Goal: Task Accomplishment & Management: Use online tool/utility

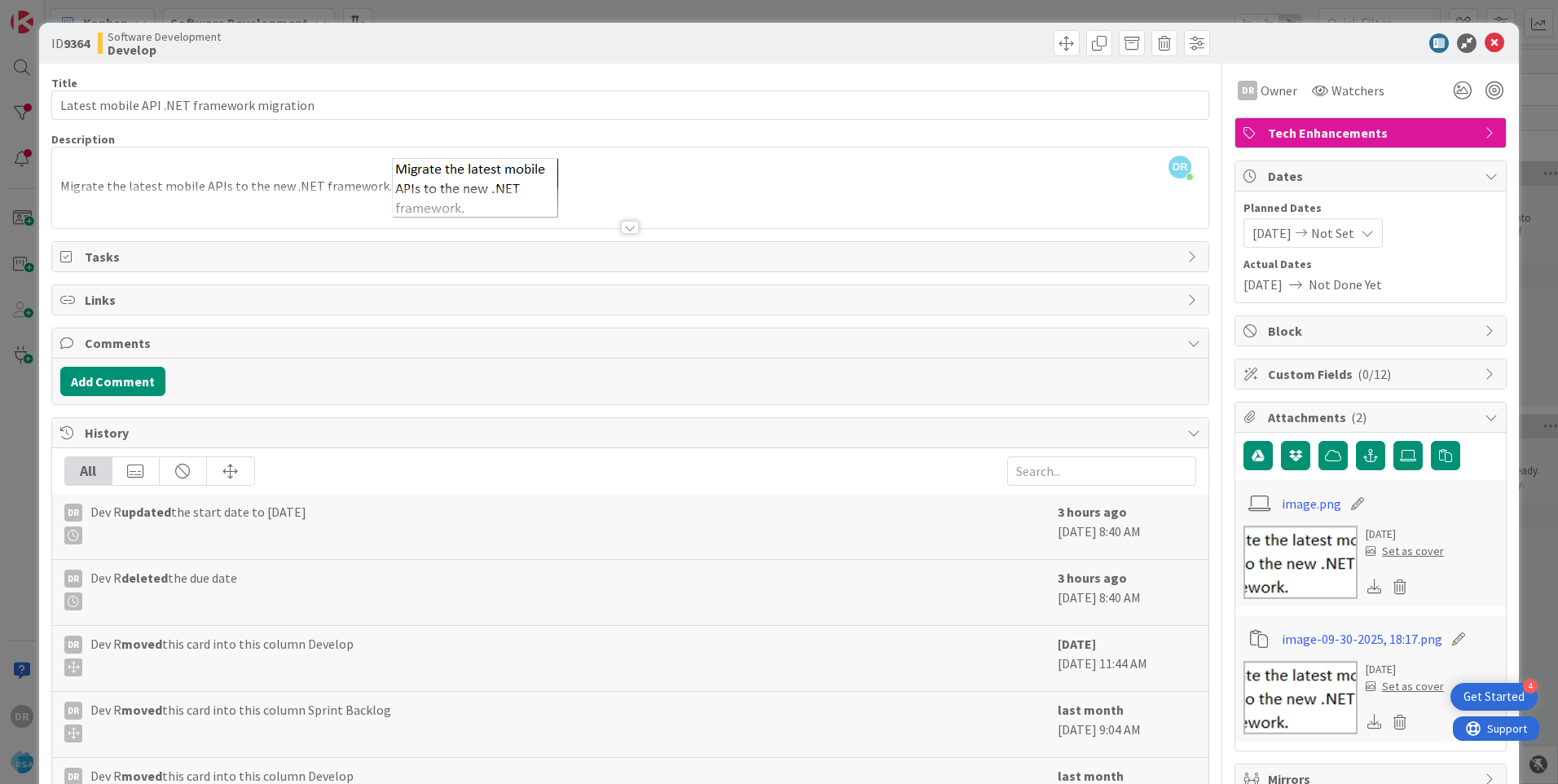
scroll to position [0, 1786]
click at [1487, 43] on icon at bounding box center [1495, 43] width 20 height 20
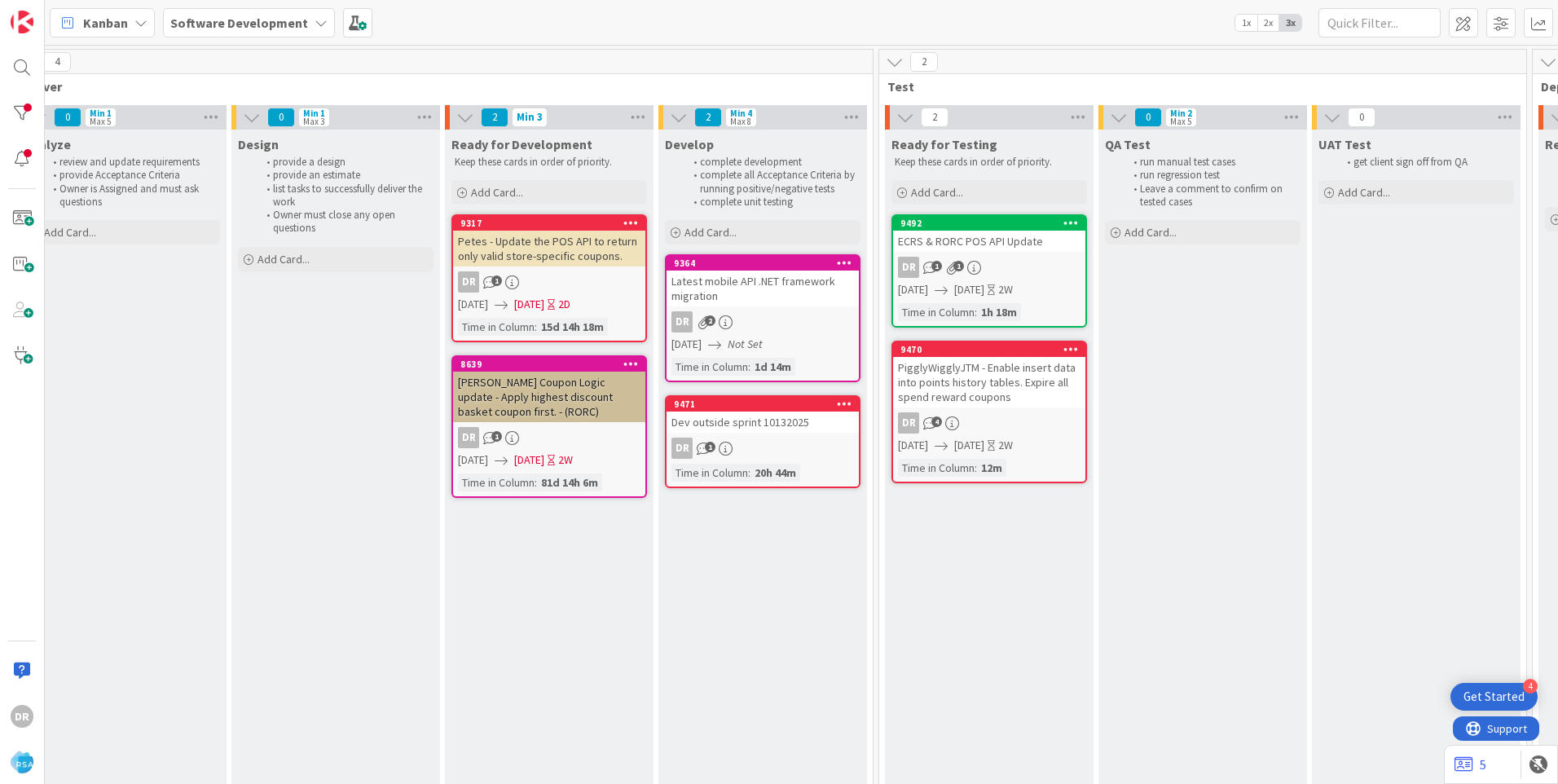
click at [756, 424] on div "Dev outside sprint 10132025" at bounding box center [762, 422] width 192 height 22
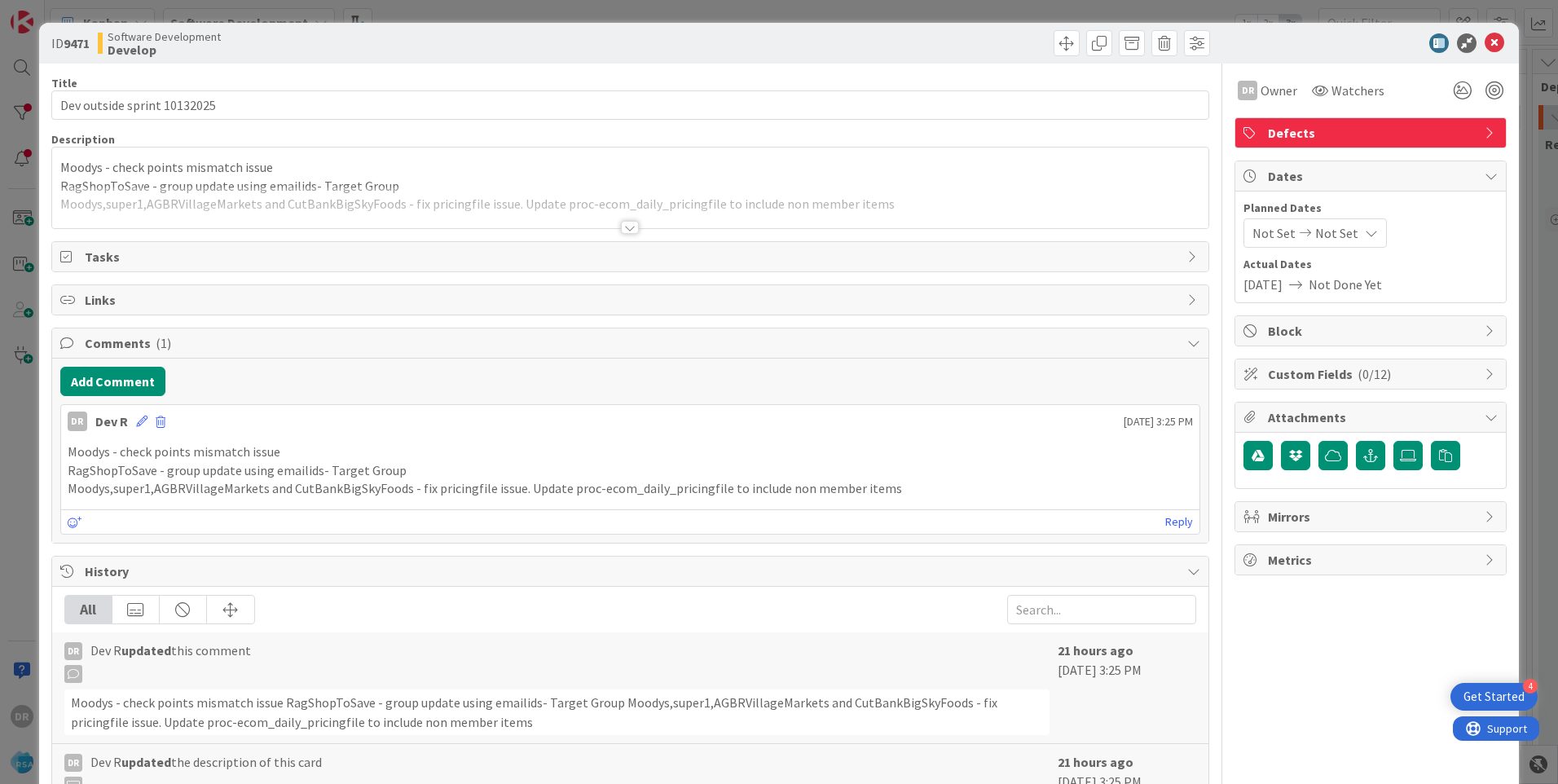
click at [314, 170] on p "Moodys - check points mismatch issue" at bounding box center [630, 167] width 1140 height 19
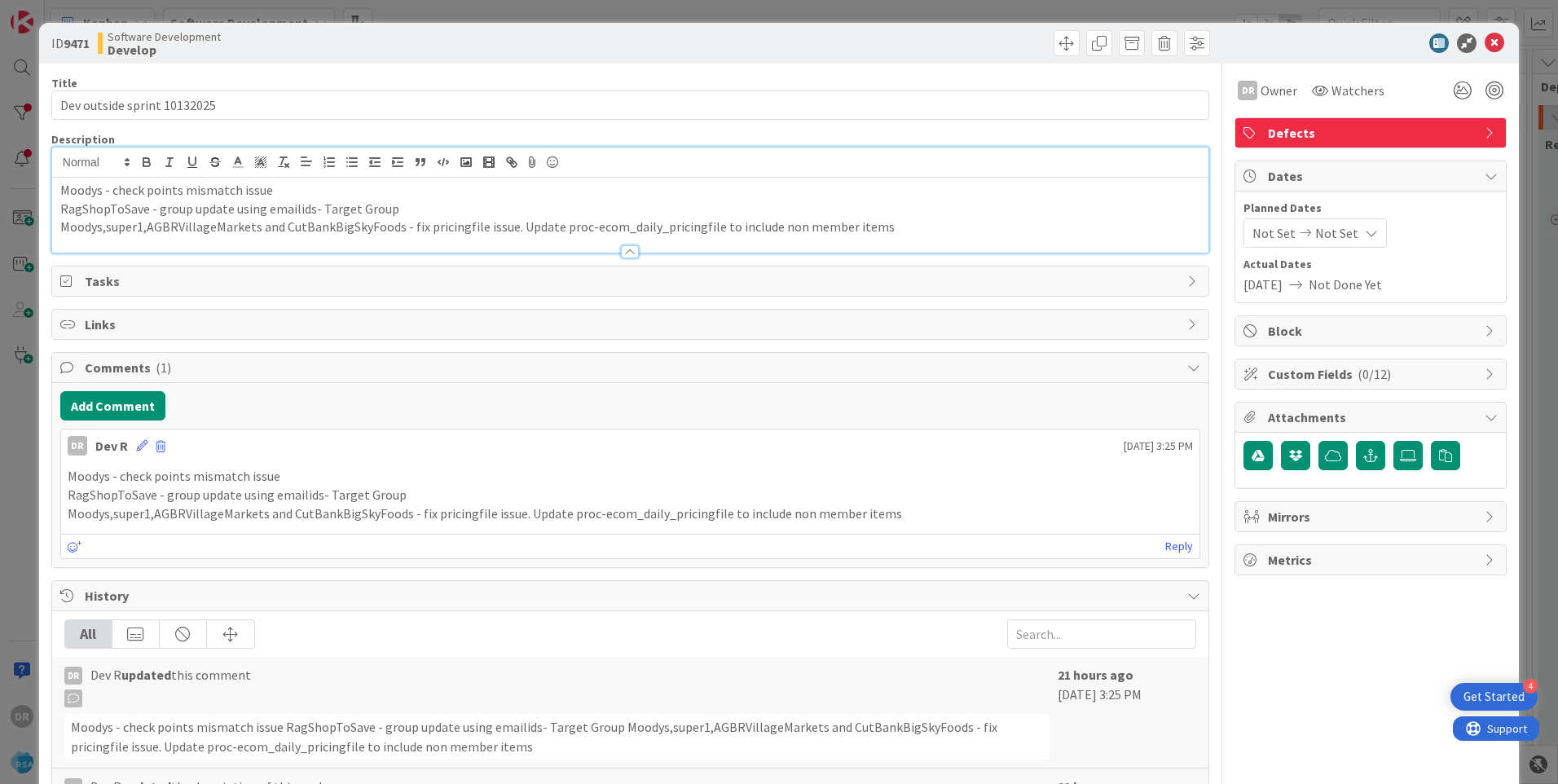
click at [940, 229] on p "Moodys,super1,AGBRVillageMarkets and CutBankBigSkyFoods - fix pricingfile issue…" at bounding box center [630, 226] width 1140 height 19
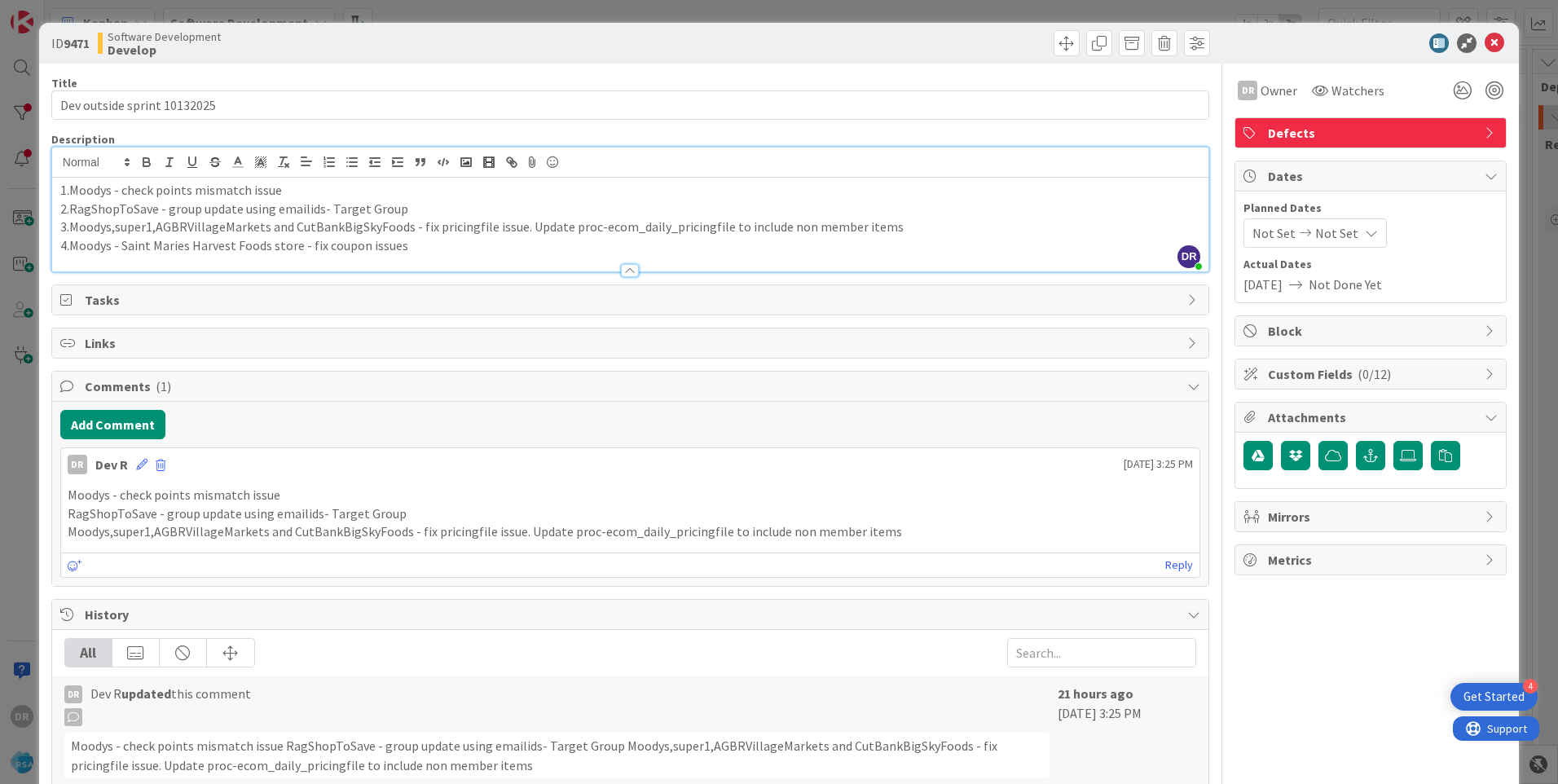
drag, startPoint x: 414, startPoint y: 248, endPoint x: 59, endPoint y: 187, distance: 360.2
click at [59, 187] on div "1.Moodys - check points mismatch issue 2.RagShopToSave - group update using ema…" at bounding box center [630, 223] width 1156 height 93
copy div "1.Moodys - check points mismatch issue 2.RagShopToSave - group update using ema…"
click at [139, 466] on icon at bounding box center [142, 464] width 12 height 12
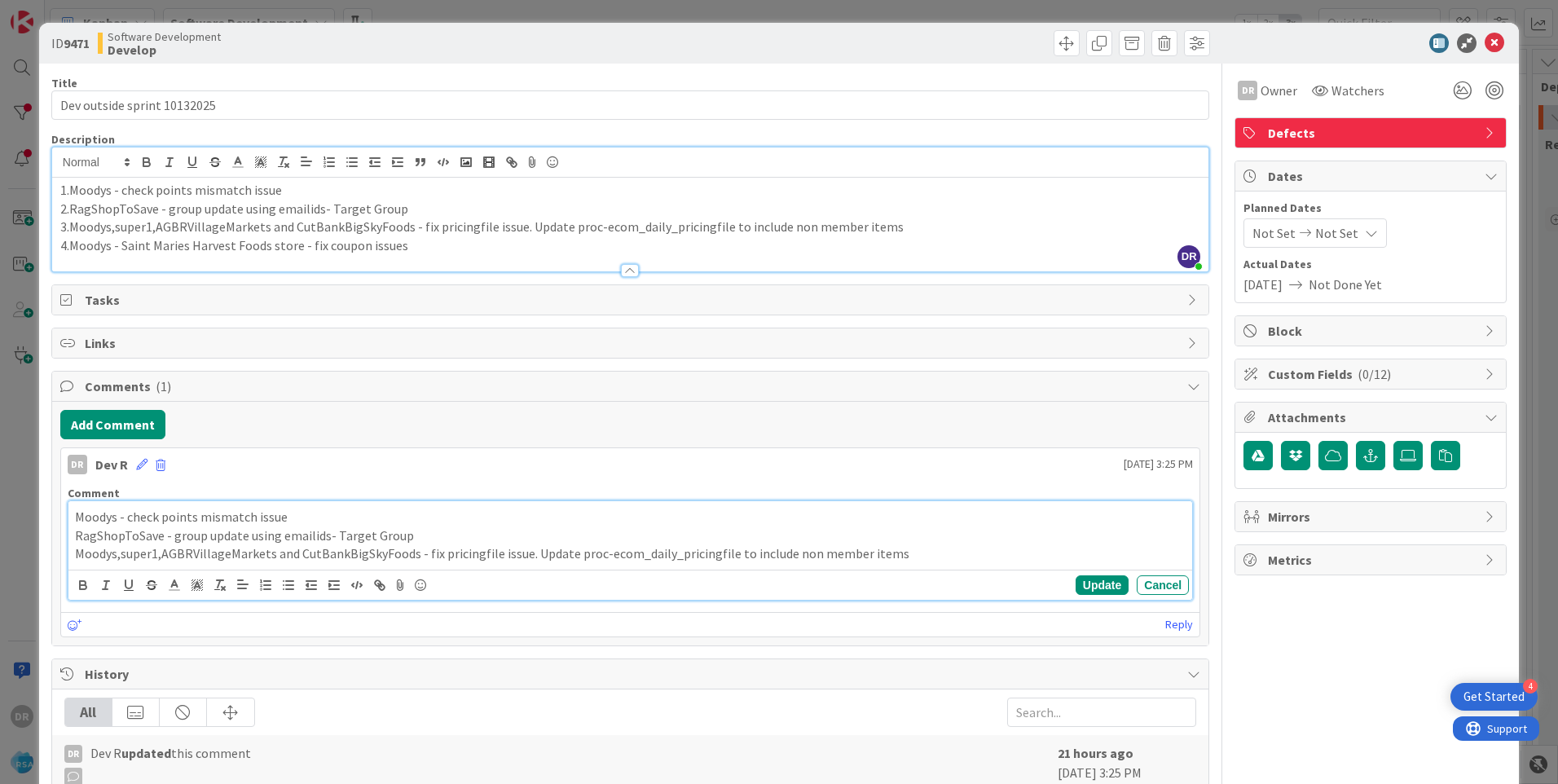
click at [263, 539] on p "RagShopToSave - group update using emailids- Target Group" at bounding box center [630, 535] width 1111 height 19
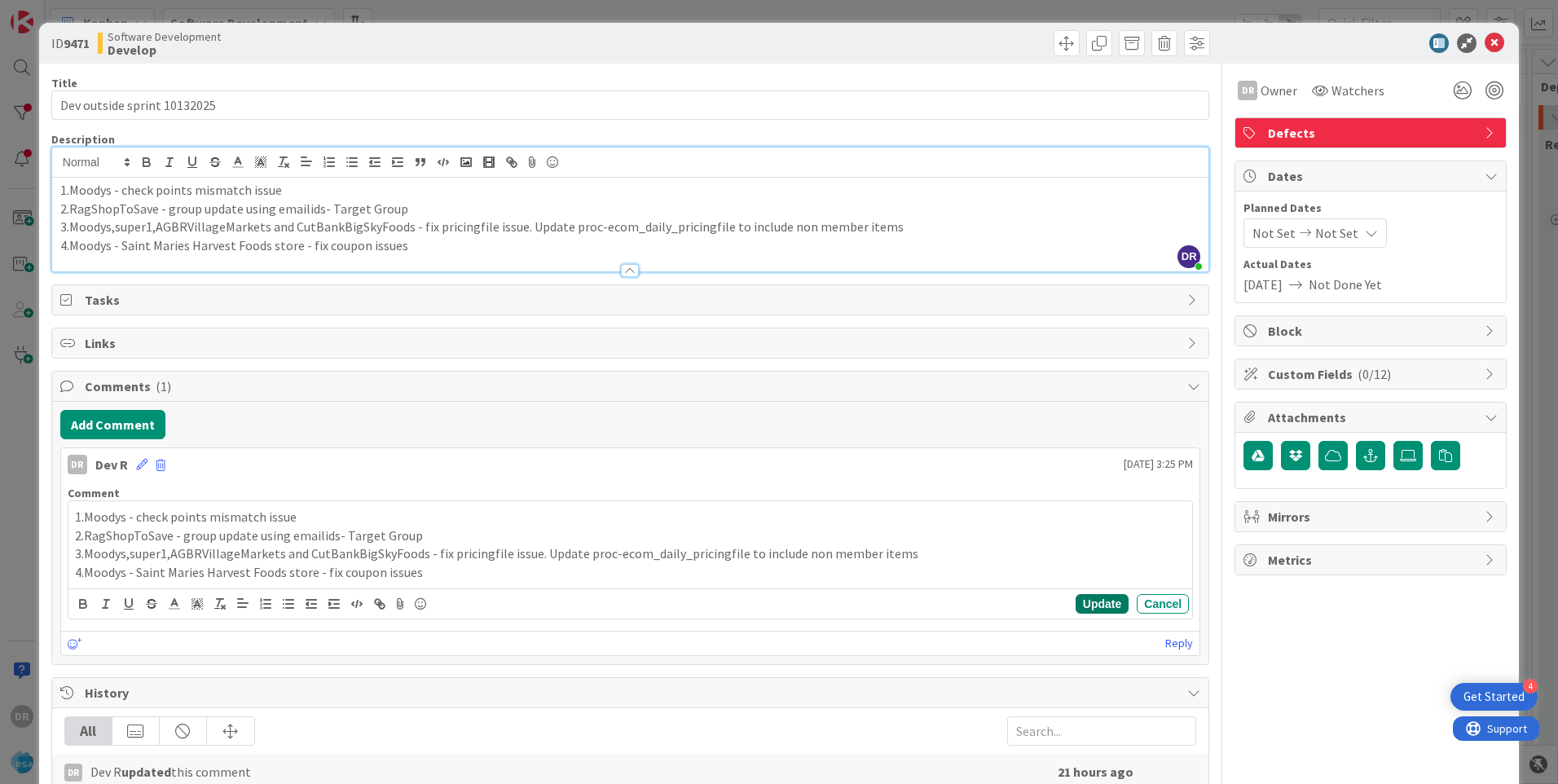
click at [1100, 603] on button "Update" at bounding box center [1102, 604] width 53 height 20
